Goal: Answer question/provide support: Share knowledge or assist other users

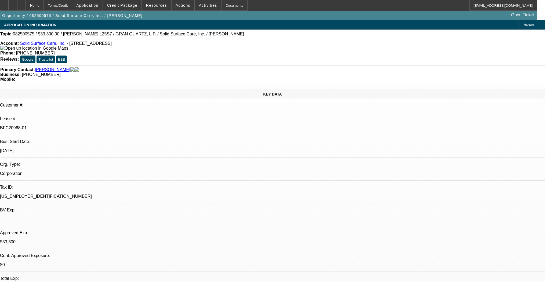
select select "0"
select select "2"
select select "0"
select select "6"
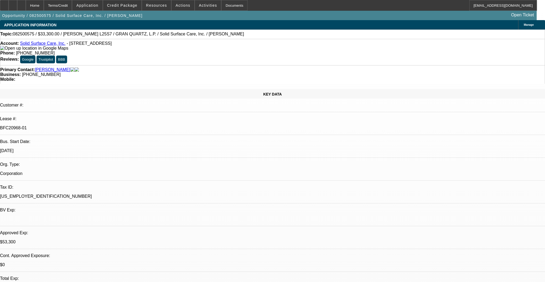
select select "0"
select select "2"
select select "0"
select select "6"
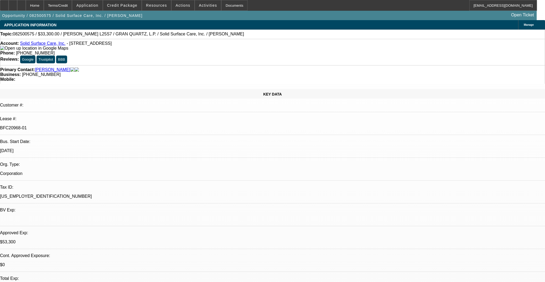
select select "0"
select select "2"
select select "0"
select select "6"
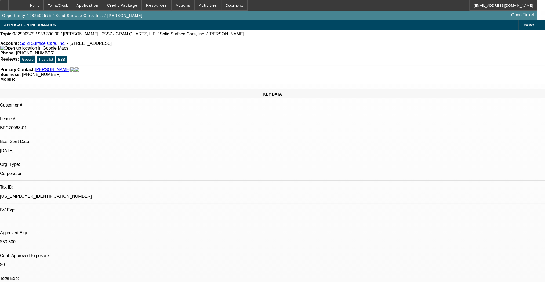
scroll to position [23, 0]
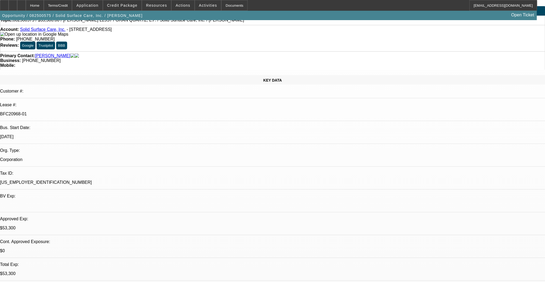
scroll to position [21, 0]
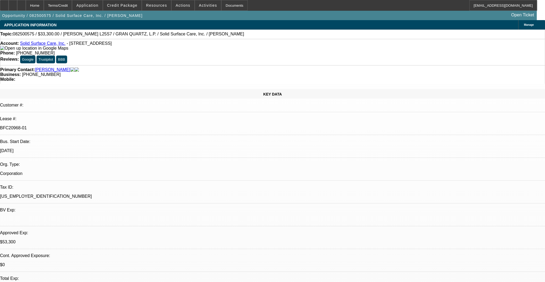
scroll to position [43, 0]
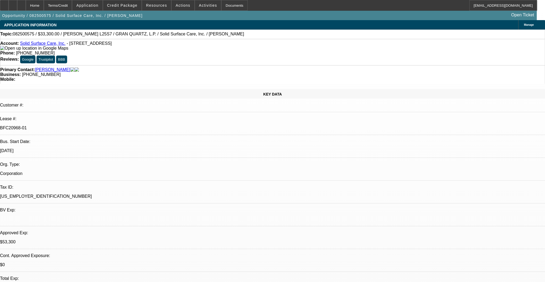
scroll to position [107, 0]
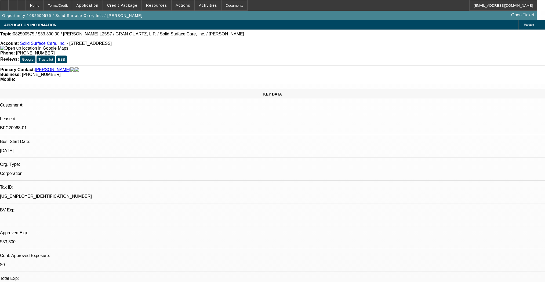
scroll to position [215, 0]
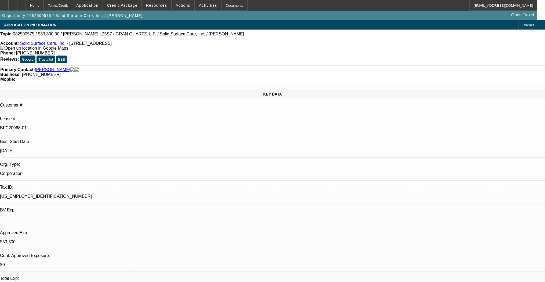
scroll to position [193, 0]
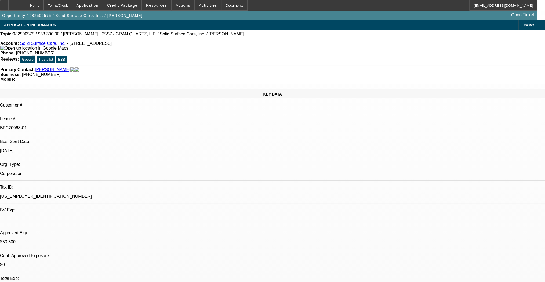
scroll to position [107, 0]
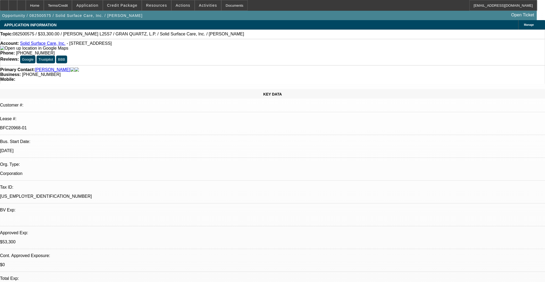
drag, startPoint x: 491, startPoint y: 209, endPoint x: 484, endPoint y: 211, distance: 7.6
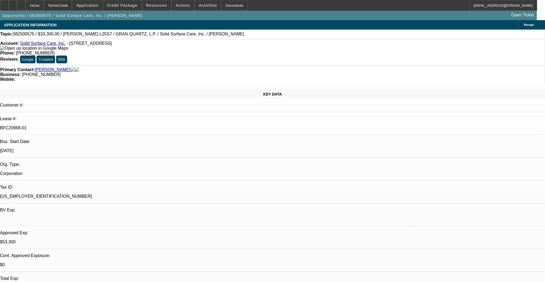
drag, startPoint x: 484, startPoint y: 211, endPoint x: 491, endPoint y: 218, distance: 10.1
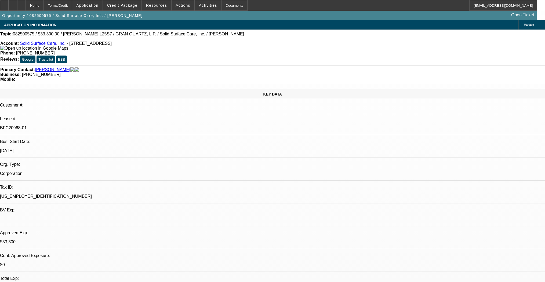
scroll to position [43, 0]
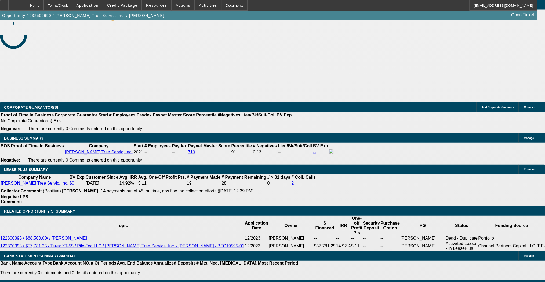
select select "0.1"
select select "0"
select select "0.1"
select select "0"
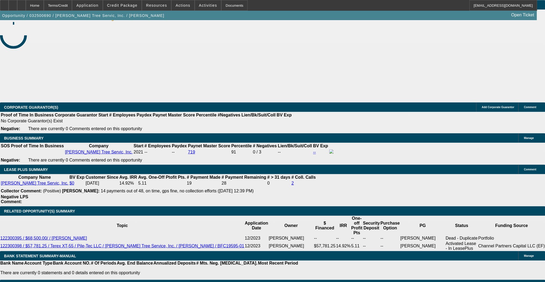
select select "0"
select select "0.1"
select select "0"
select select "0.1"
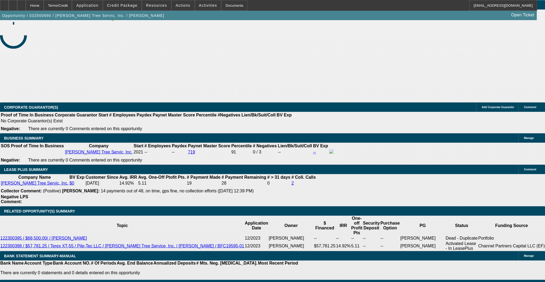
select select "0"
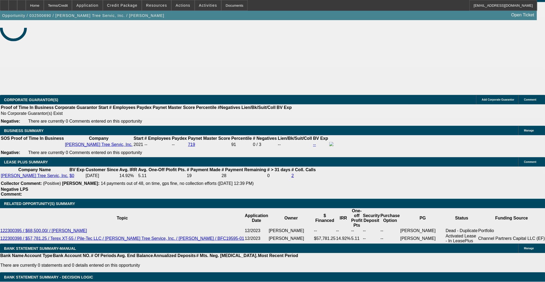
select select "1"
select select "3"
select select "6"
select select "1"
select select "3"
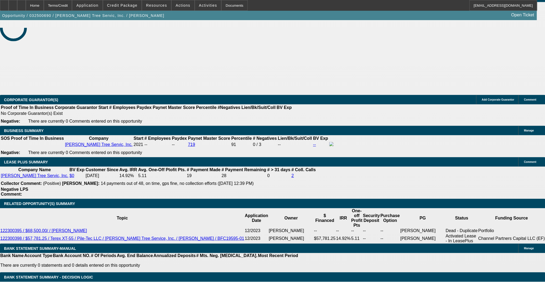
select select "6"
select select "1"
select select "3"
select select "6"
select select "1"
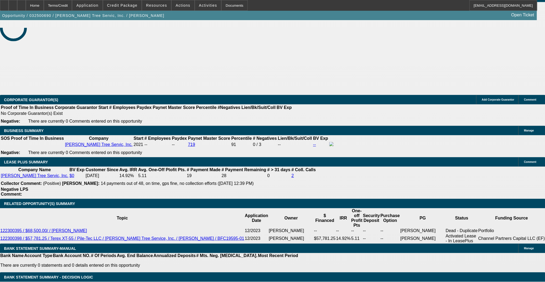
select select "3"
select select "6"
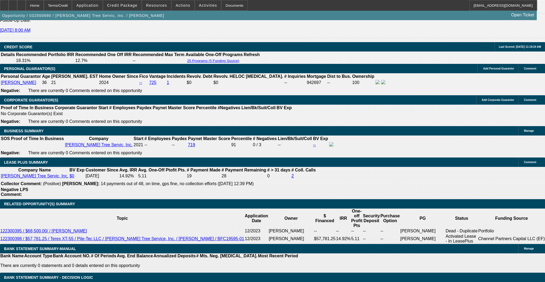
scroll to position [801, 0]
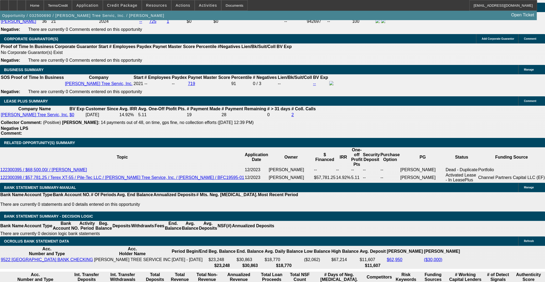
scroll to position [844, 0]
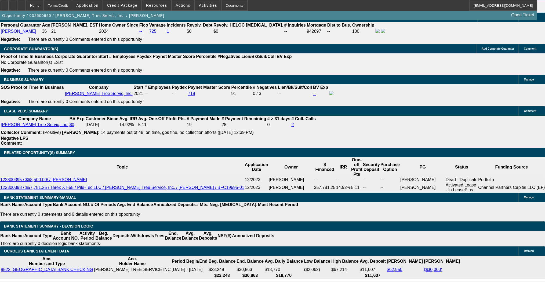
drag, startPoint x: 433, startPoint y: 96, endPoint x: 431, endPoint y: 88, distance: 8.5
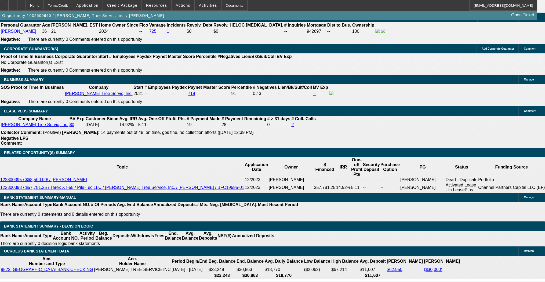
click at [139, 6] on span at bounding box center [122, 5] width 38 height 13
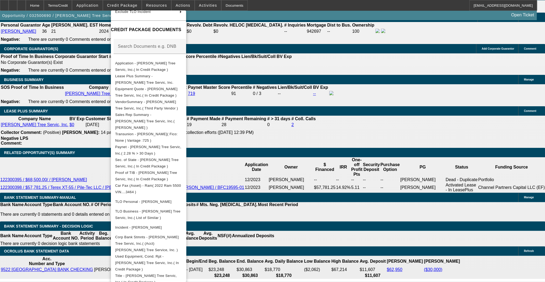
scroll to position [930, 0]
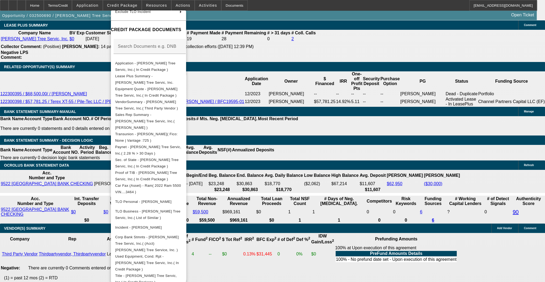
click at [323, 168] on div at bounding box center [272, 141] width 545 height 282
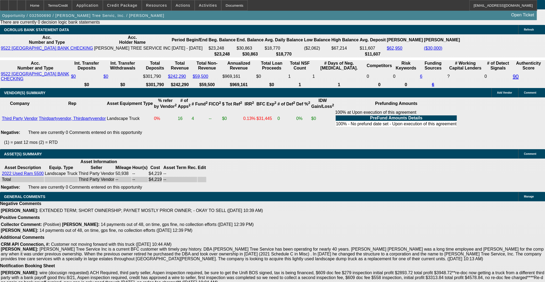
scroll to position [1073, 0]
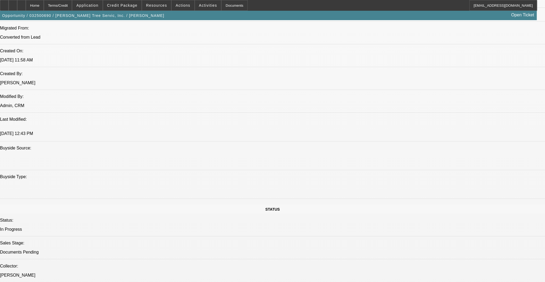
scroll to position [407, 0]
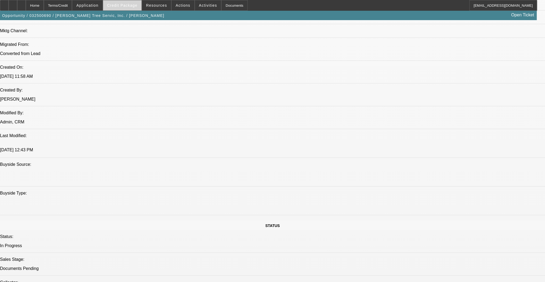
click at [124, 8] on span at bounding box center [122, 5] width 38 height 13
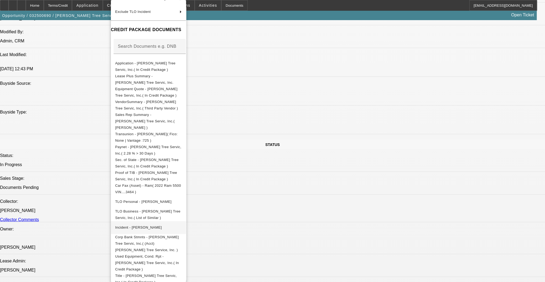
scroll to position [493, 0]
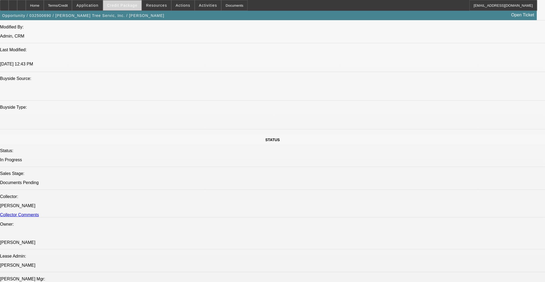
click at [138, 5] on span "Credit Package" at bounding box center [122, 5] width 30 height 4
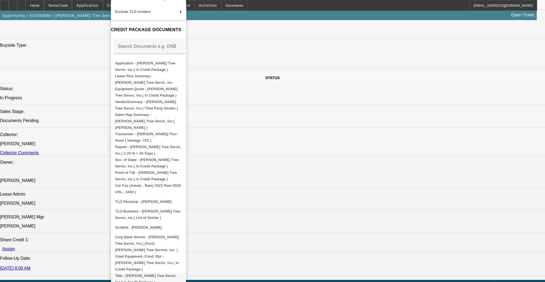
scroll to position [557, 0]
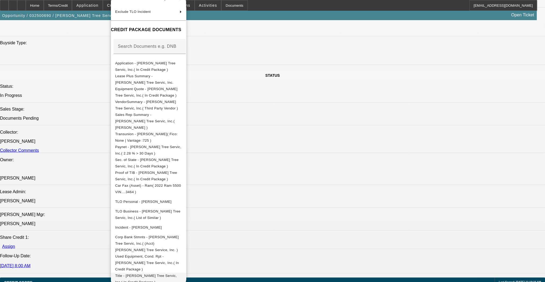
click at [166, 273] on span "Title - [PERSON_NAME] Tree Servic, Inc.( In Credit Package )" at bounding box center [148, 279] width 67 height 13
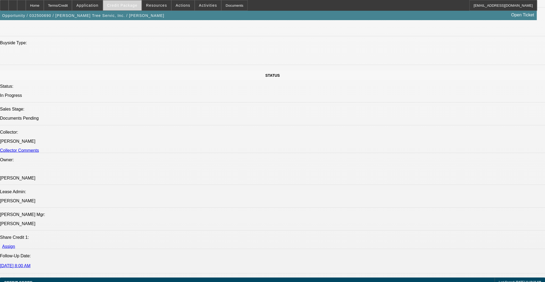
click at [128, 8] on span at bounding box center [122, 5] width 38 height 13
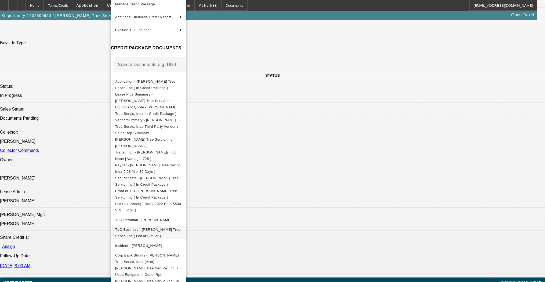
scroll to position [61, 0]
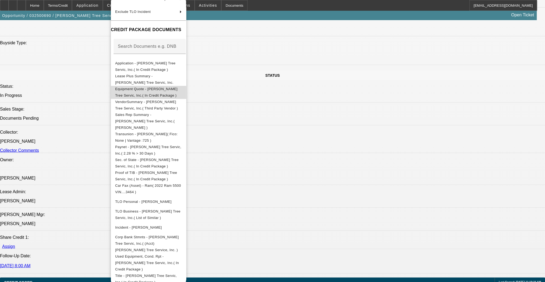
click at [161, 92] on span "Equipment Quote - [PERSON_NAME] Tree Servic, Inc.( In Credit Package )" at bounding box center [148, 92] width 67 height 13
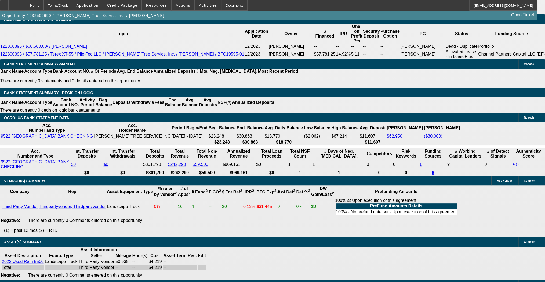
scroll to position [1053, 0]
